Goal: Information Seeking & Learning: Learn about a topic

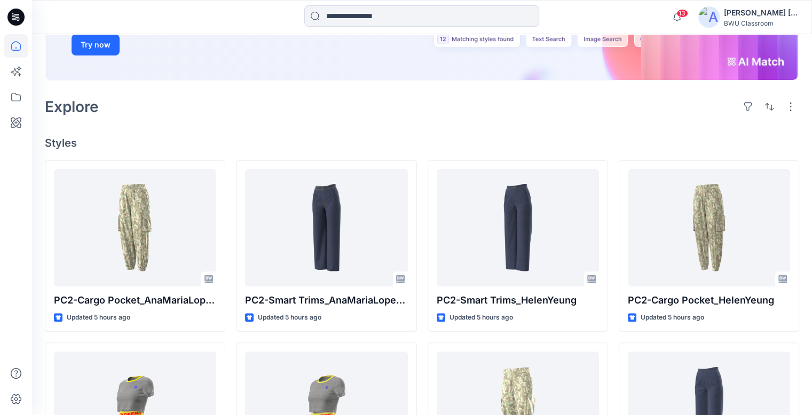
scroll to position [213, 0]
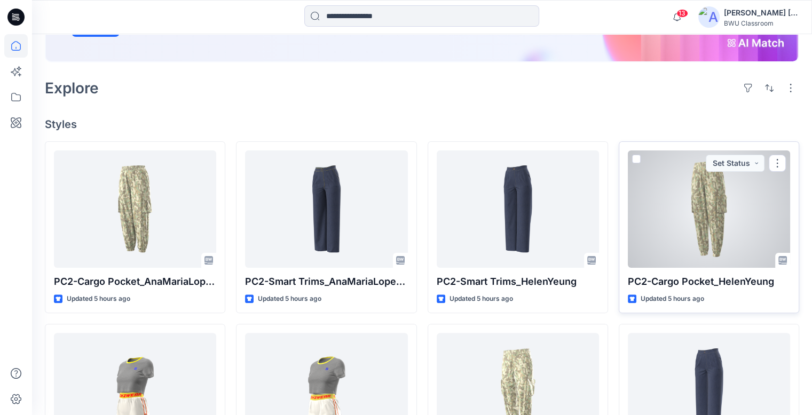
click at [736, 198] on div at bounding box center [709, 208] width 162 height 117
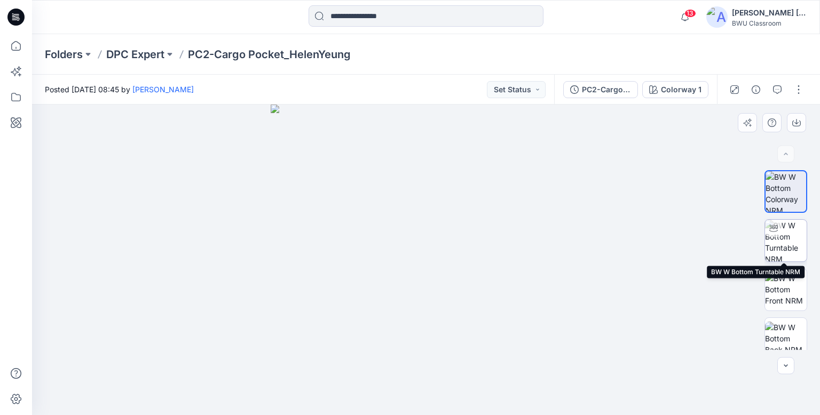
click at [786, 242] on img at bounding box center [786, 241] width 42 height 42
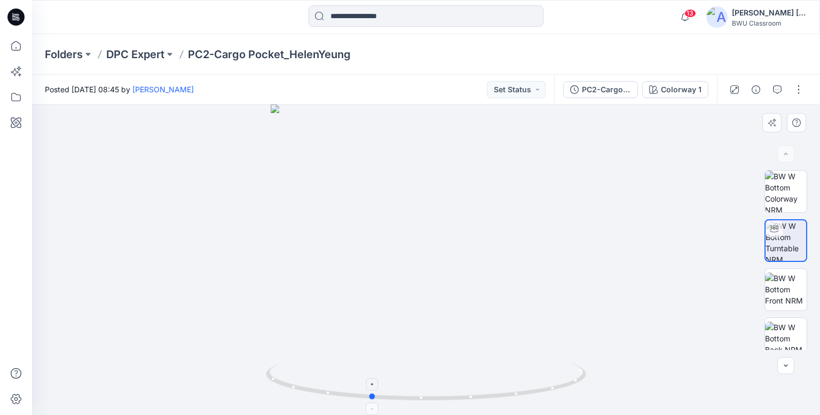
drag, startPoint x: 532, startPoint y: 394, endPoint x: 476, endPoint y: 399, distance: 55.7
click at [476, 399] on icon at bounding box center [427, 383] width 323 height 40
drag, startPoint x: 504, startPoint y: 276, endPoint x: 518, endPoint y: 390, distance: 115.0
click at [518, 390] on div at bounding box center [426, 260] width 788 height 311
drag, startPoint x: 532, startPoint y: 276, endPoint x: 528, endPoint y: 362, distance: 86.0
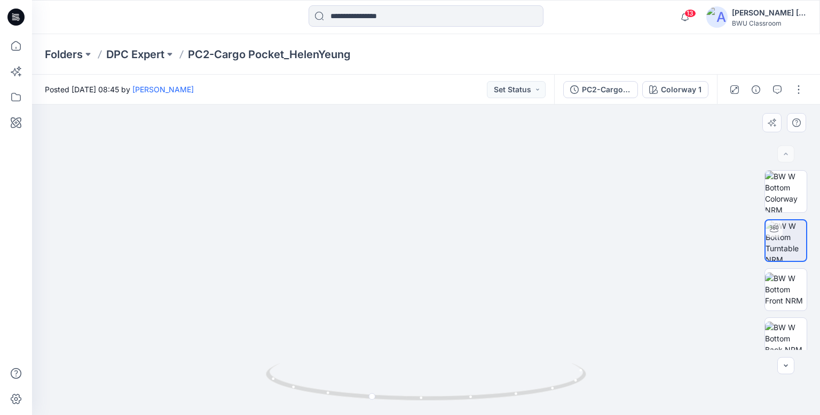
click at [528, 362] on div at bounding box center [426, 260] width 788 height 311
drag, startPoint x: 427, startPoint y: 404, endPoint x: 344, endPoint y: 361, distance: 93.1
click at [311, 395] on div at bounding box center [426, 388] width 320 height 53
drag, startPoint x: 380, startPoint y: 215, endPoint x: 371, endPoint y: 152, distance: 63.5
click at [371, 152] on img at bounding box center [429, 2] width 1391 height 827
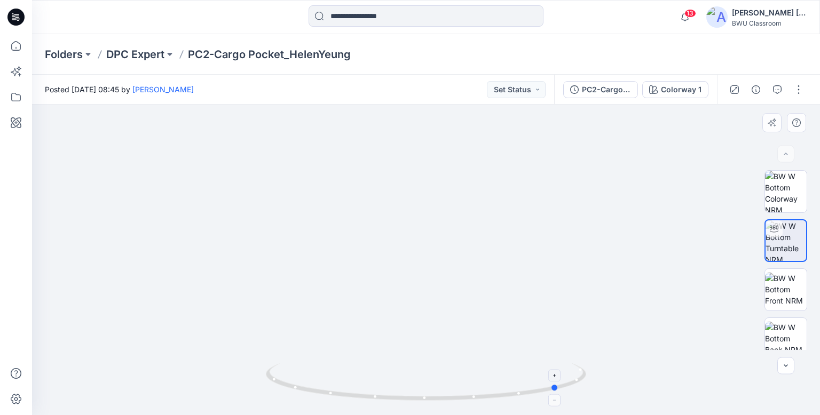
drag, startPoint x: 393, startPoint y: 402, endPoint x: 378, endPoint y: 392, distance: 18.5
click at [378, 392] on icon at bounding box center [427, 383] width 323 height 40
drag, startPoint x: 464, startPoint y: 405, endPoint x: 381, endPoint y: 379, distance: 87.1
click at [377, 394] on div at bounding box center [426, 388] width 320 height 53
click at [13, 10] on icon at bounding box center [15, 17] width 17 height 17
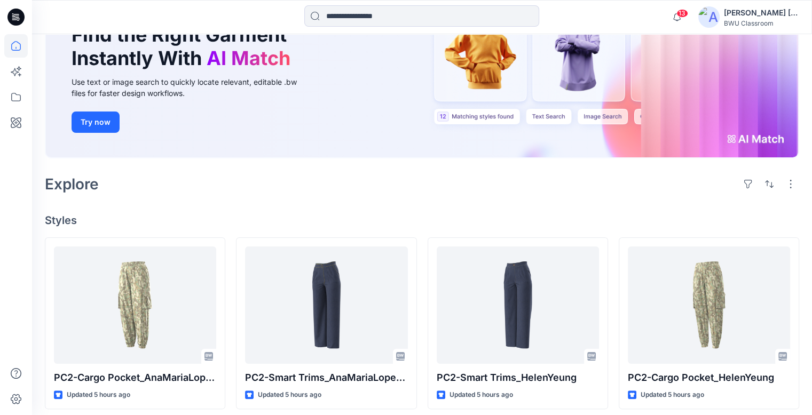
scroll to position [160, 0]
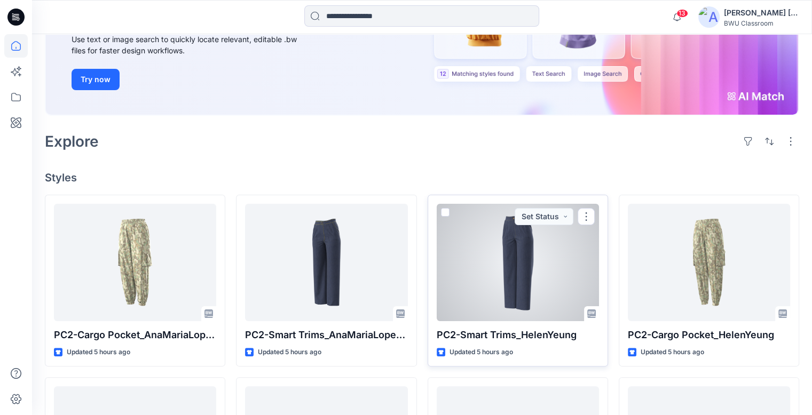
click at [531, 244] on div at bounding box center [518, 262] width 162 height 117
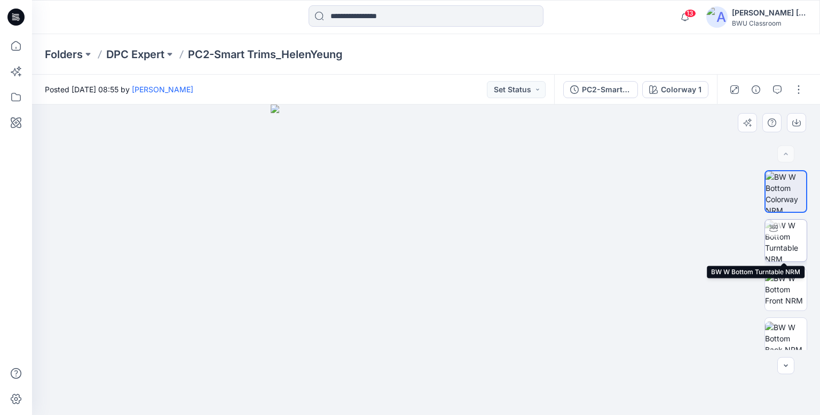
click at [784, 238] on img at bounding box center [786, 241] width 42 height 42
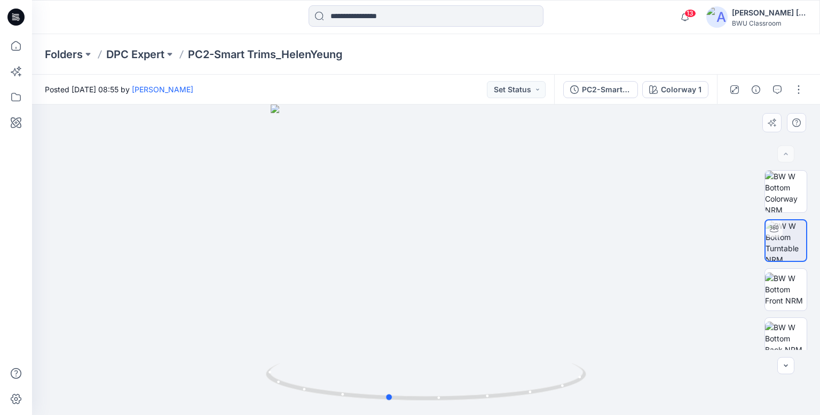
drag, startPoint x: 527, startPoint y: 394, endPoint x: 489, endPoint y: 405, distance: 39.2
click at [489, 405] on div at bounding box center [426, 260] width 788 height 311
drag, startPoint x: 432, startPoint y: 147, endPoint x: 424, endPoint y: 342, distance: 195.5
click at [424, 342] on img at bounding box center [418, 195] width 958 height 439
drag, startPoint x: 446, startPoint y: 203, endPoint x: 452, endPoint y: 329, distance: 126.1
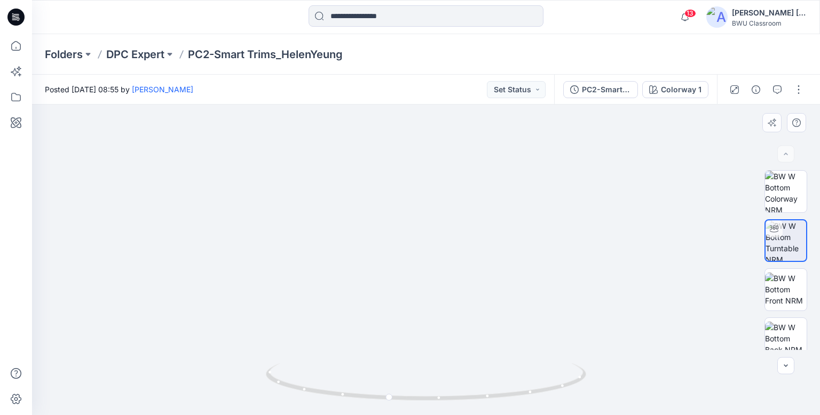
click at [452, 329] on img at bounding box center [422, 252] width 958 height 326
drag, startPoint x: 455, startPoint y: 398, endPoint x: 500, endPoint y: 396, distance: 45.4
click at [500, 396] on icon at bounding box center [427, 383] width 323 height 40
click at [15, 11] on icon at bounding box center [15, 17] width 17 height 17
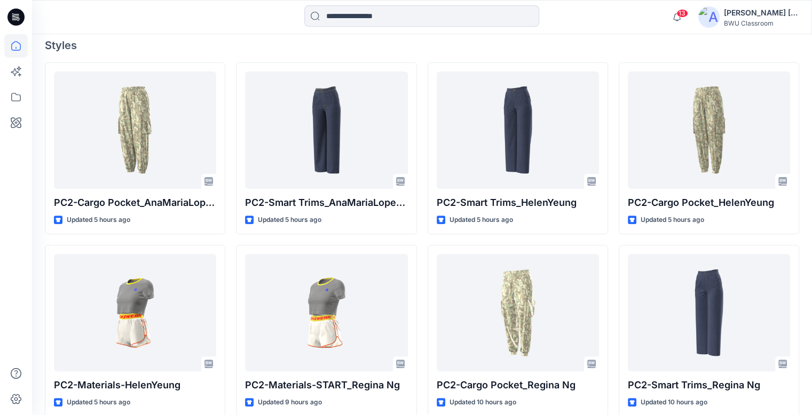
scroll to position [320, 0]
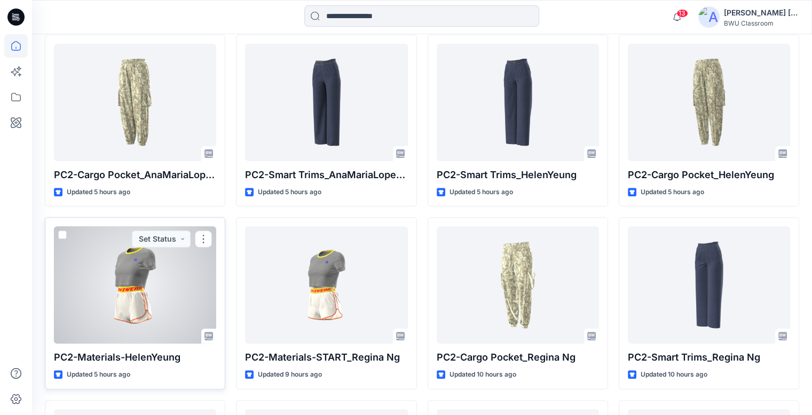
click at [120, 257] on div at bounding box center [135, 284] width 162 height 117
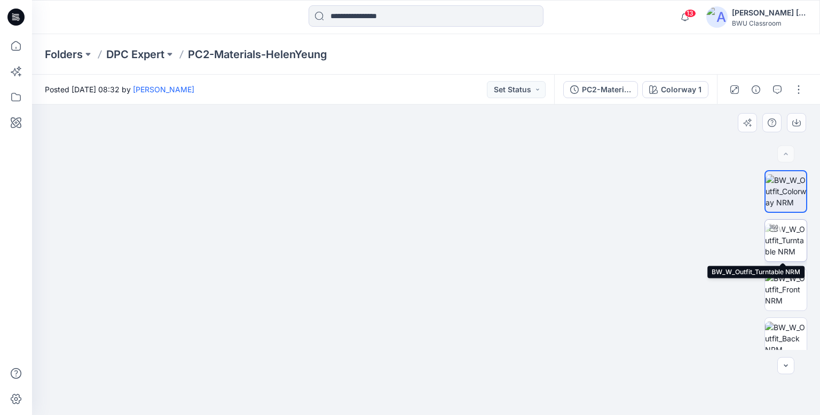
click at [792, 241] on img at bounding box center [786, 241] width 42 height 34
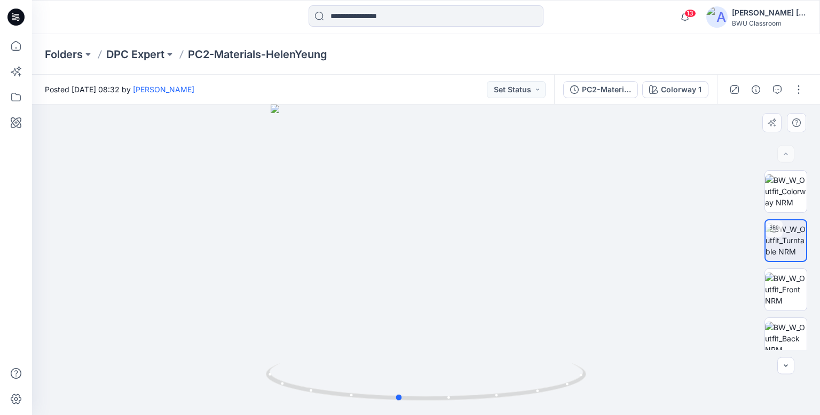
drag, startPoint x: 517, startPoint y: 410, endPoint x: 489, endPoint y: 414, distance: 28.0
click at [489, 414] on img at bounding box center [426, 389] width 320 height 52
drag, startPoint x: 444, startPoint y: 235, endPoint x: 440, endPoint y: 306, distance: 71.1
click at [440, 306] on img at bounding box center [421, 105] width 1067 height 617
drag, startPoint x: 529, startPoint y: 332, endPoint x: 518, endPoint y: 291, distance: 42.6
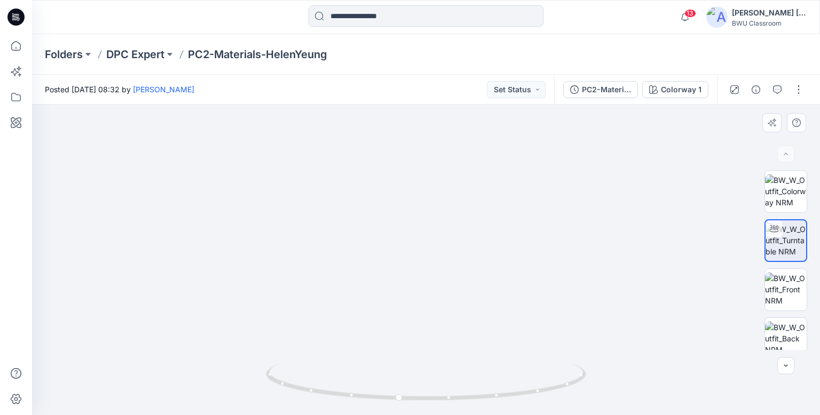
drag, startPoint x: 376, startPoint y: 404, endPoint x: 442, endPoint y: 259, distance: 159.0
click at [430, 386] on div at bounding box center [426, 388] width 320 height 53
drag, startPoint x: 442, startPoint y: 235, endPoint x: 456, endPoint y: 339, distance: 104.4
click at [451, 368] on div at bounding box center [426, 260] width 788 height 311
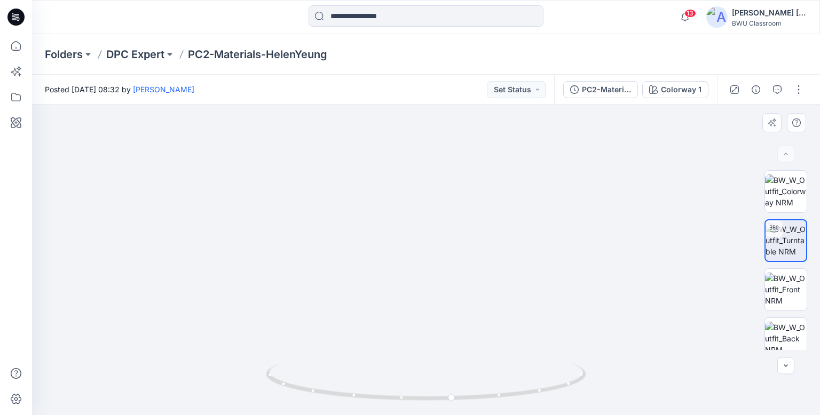
drag, startPoint x: 467, startPoint y: 249, endPoint x: 463, endPoint y: 347, distance: 98.8
click at [463, 347] on img at bounding box center [406, 86] width 1634 height 658
drag, startPoint x: 557, startPoint y: 397, endPoint x: 539, endPoint y: 383, distance: 22.8
click at [539, 383] on icon at bounding box center [427, 383] width 323 height 40
drag, startPoint x: 495, startPoint y: 330, endPoint x: 494, endPoint y: 213, distance: 116.9
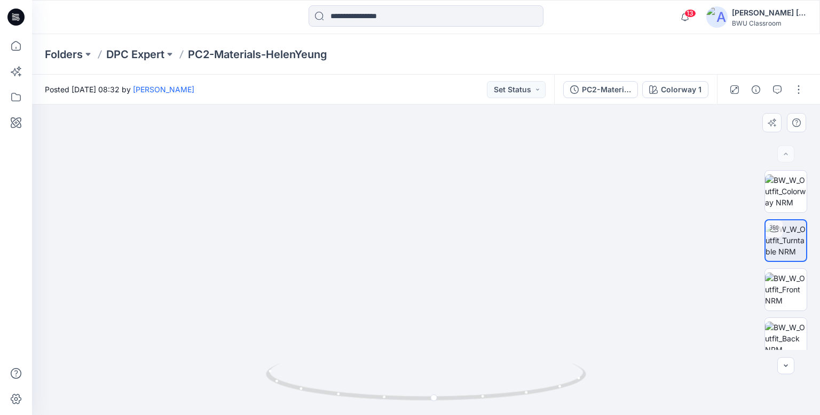
click at [494, 213] on img at bounding box center [403, 30] width 1634 height 771
drag, startPoint x: 480, startPoint y: 316, endPoint x: 494, endPoint y: 197, distance: 119.8
drag, startPoint x: 478, startPoint y: 275, endPoint x: 480, endPoint y: 236, distance: 39.5
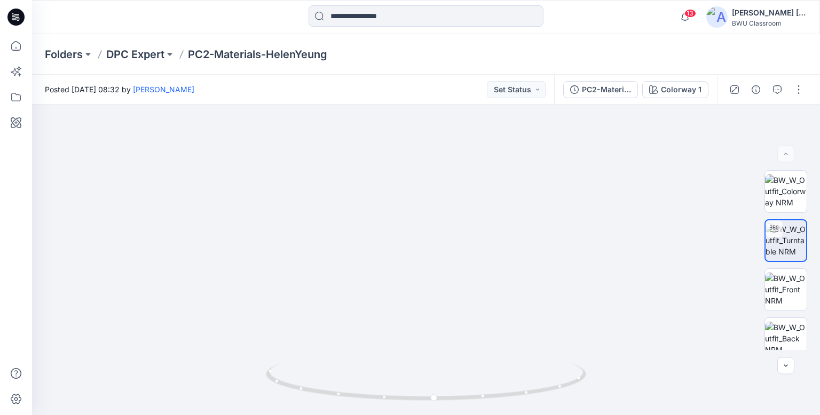
click at [17, 17] on icon at bounding box center [17, 17] width 4 height 1
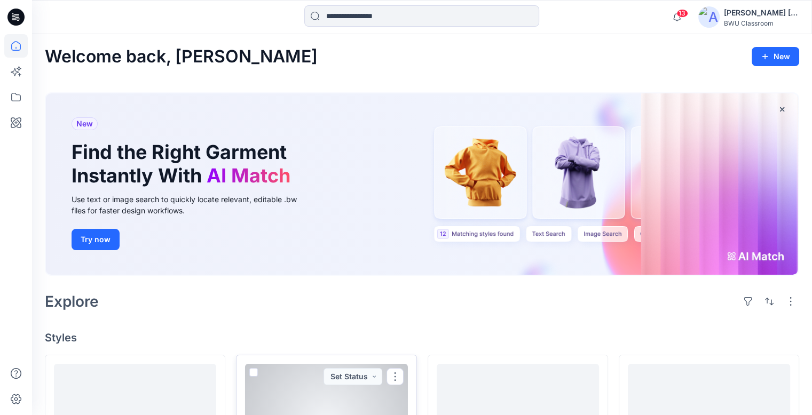
click at [368, 378] on div at bounding box center [326, 422] width 162 height 117
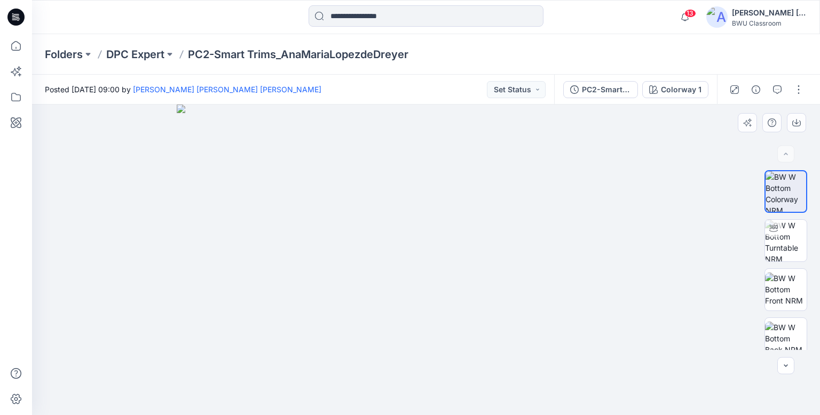
drag, startPoint x: 434, startPoint y: 213, endPoint x: 439, endPoint y: 316, distance: 103.1
click at [439, 316] on img at bounding box center [426, 260] width 498 height 311
click at [784, 236] on img at bounding box center [786, 241] width 42 height 42
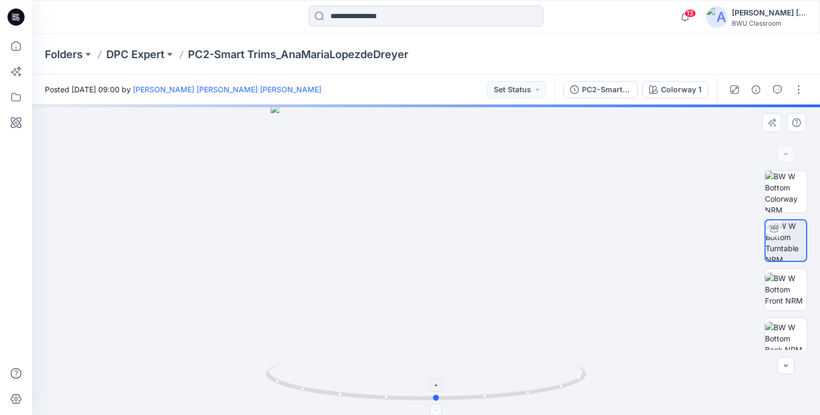
drag, startPoint x: 550, startPoint y: 393, endPoint x: 561, endPoint y: 389, distance: 11.5
click at [561, 389] on icon at bounding box center [427, 383] width 323 height 40
drag, startPoint x: 429, startPoint y: 200, endPoint x: 443, endPoint y: 276, distance: 77.0
click at [435, 289] on div at bounding box center [426, 260] width 788 height 311
drag, startPoint x: 457, startPoint y: 162, endPoint x: 477, endPoint y: 270, distance: 109.5
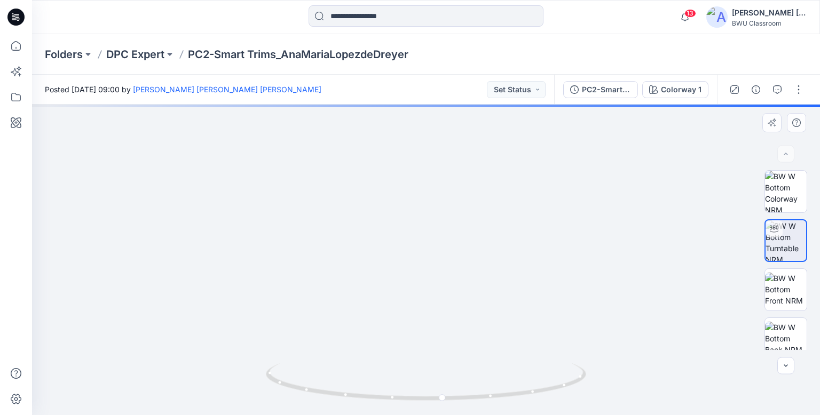
click at [459, 319] on img at bounding box center [426, 185] width 851 height 462
drag, startPoint x: 467, startPoint y: 243, endPoint x: 462, endPoint y: 307, distance: 64.8
click at [462, 307] on img at bounding box center [418, 243] width 851 height 344
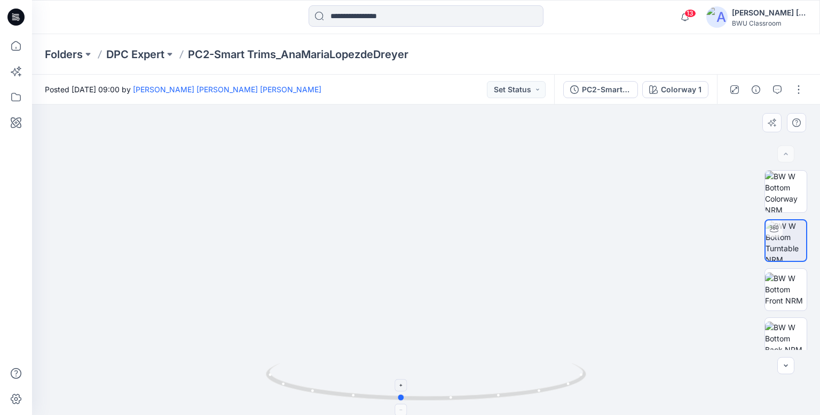
drag, startPoint x: 528, startPoint y: 405, endPoint x: 486, endPoint y: 383, distance: 47.7
click at [486, 383] on div at bounding box center [426, 388] width 320 height 53
click at [17, 15] on icon at bounding box center [15, 17] width 17 height 17
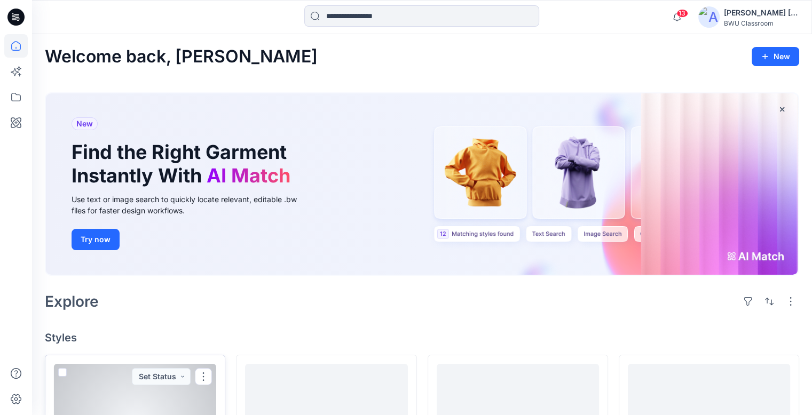
click at [134, 371] on div at bounding box center [135, 422] width 162 height 117
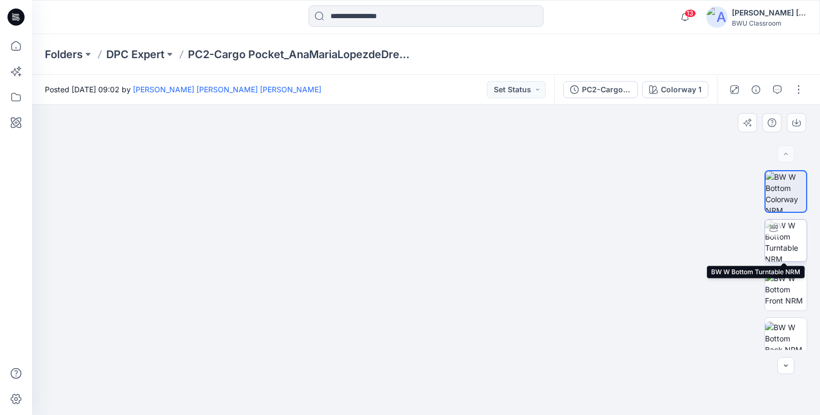
click at [787, 233] on img at bounding box center [786, 241] width 42 height 42
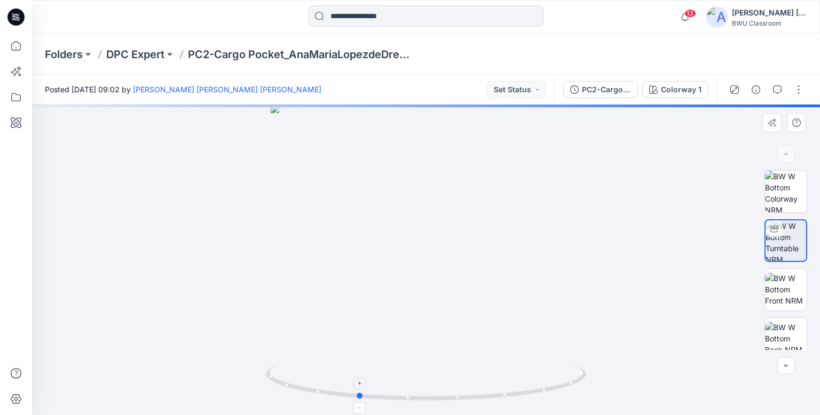
drag, startPoint x: 551, startPoint y: 394, endPoint x: 483, endPoint y: 400, distance: 68.6
click at [483, 400] on icon at bounding box center [427, 383] width 323 height 40
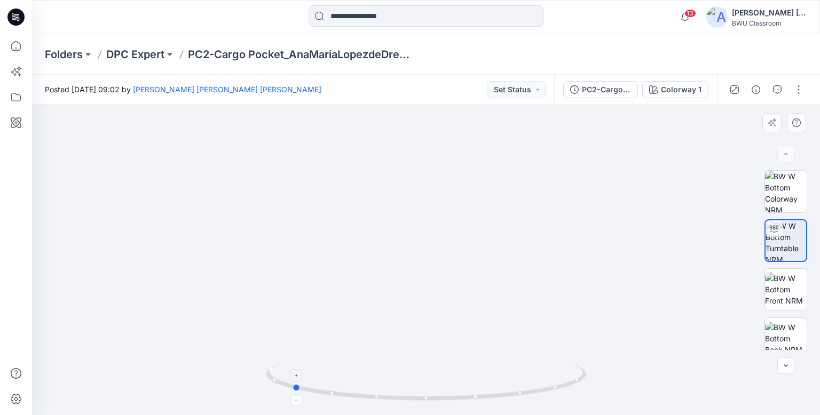
drag, startPoint x: 378, startPoint y: 401, endPoint x: 313, endPoint y: 398, distance: 65.7
click at [313, 398] on icon at bounding box center [427, 383] width 323 height 40
drag, startPoint x: 369, startPoint y: 272, endPoint x: 399, endPoint y: 346, distance: 80.2
click at [399, 346] on img at bounding box center [456, 79] width 1175 height 671
drag, startPoint x: 364, startPoint y: 399, endPoint x: 467, endPoint y: 308, distance: 136.9
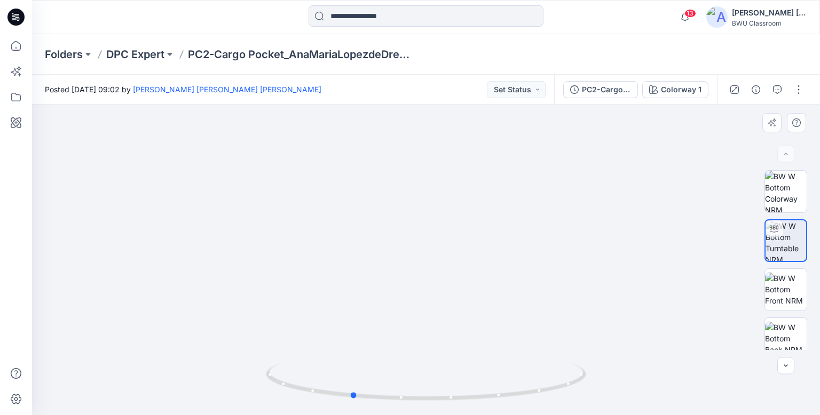
click at [425, 404] on div at bounding box center [426, 388] width 320 height 53
drag, startPoint x: 471, startPoint y: 289, endPoint x: 476, endPoint y: 359, distance: 70.1
click at [476, 359] on img at bounding box center [461, 118] width 1175 height 596
drag, startPoint x: 382, startPoint y: 404, endPoint x: 591, endPoint y: 377, distance: 211.0
click at [591, 377] on div at bounding box center [426, 260] width 788 height 311
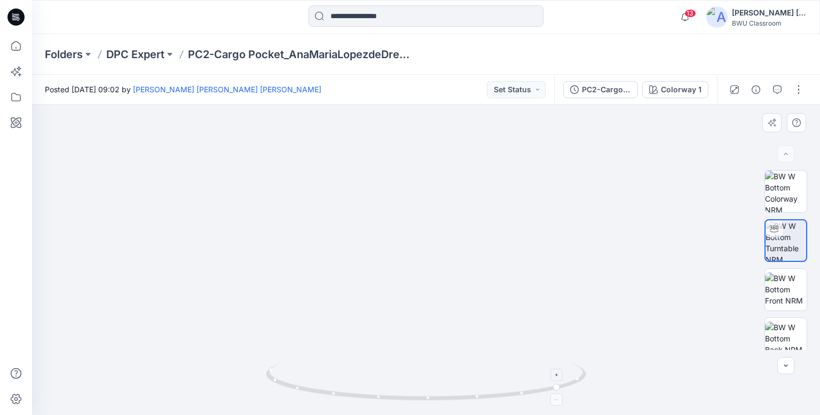
drag, startPoint x: 541, startPoint y: 280, endPoint x: 514, endPoint y: 376, distance: 99.7
click at [514, 376] on div at bounding box center [426, 260] width 788 height 311
drag, startPoint x: 522, startPoint y: 276, endPoint x: 511, endPoint y: 351, distance: 75.5
click at [511, 351] on img at bounding box center [399, 244] width 958 height 343
drag, startPoint x: 536, startPoint y: 401, endPoint x: 224, endPoint y: 274, distance: 337.5
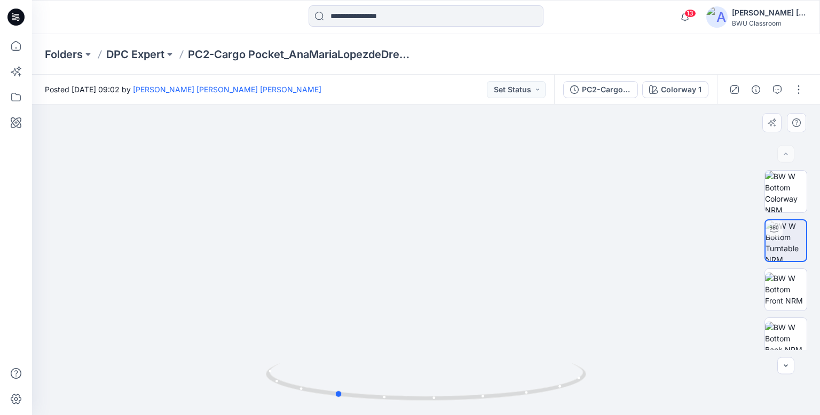
click at [308, 389] on icon at bounding box center [427, 383] width 323 height 40
